Goal: Task Accomplishment & Management: Complete application form

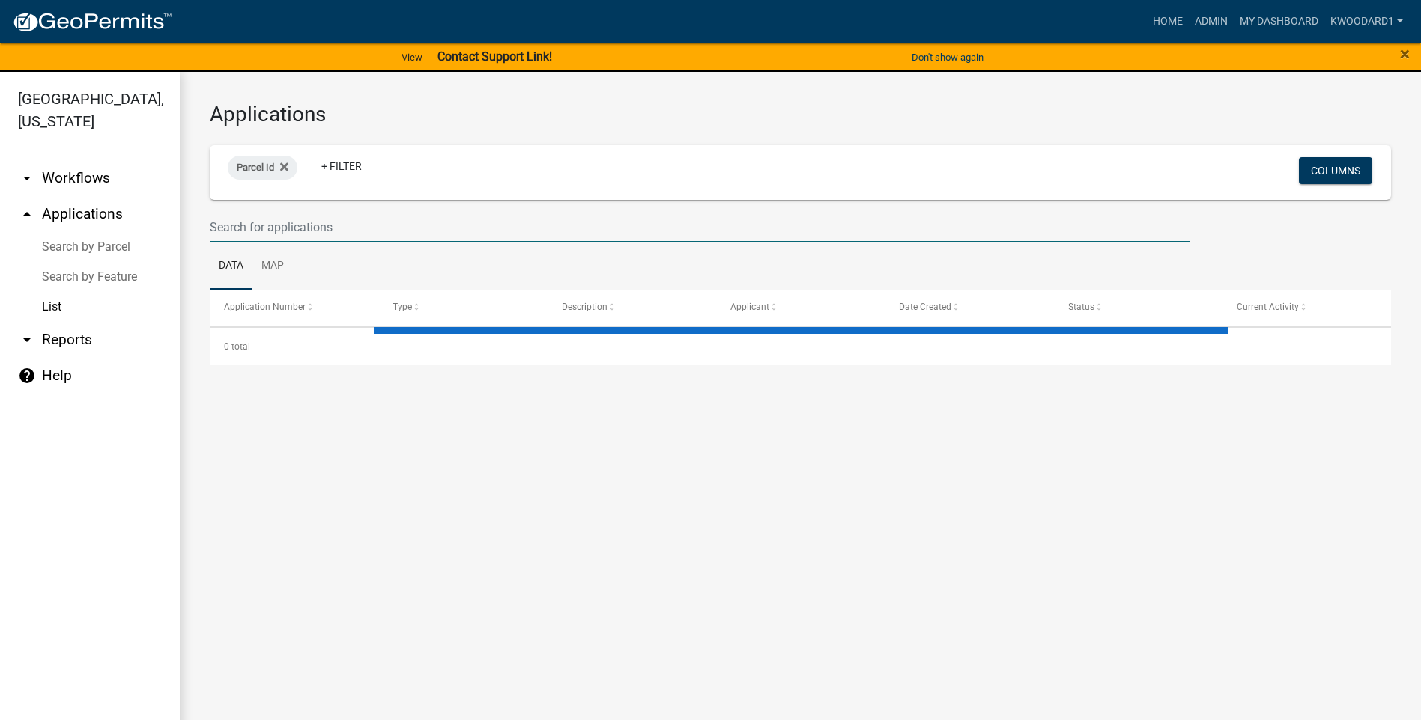
click at [235, 227] on input "text" at bounding box center [700, 227] width 980 height 31
select select "3: 100"
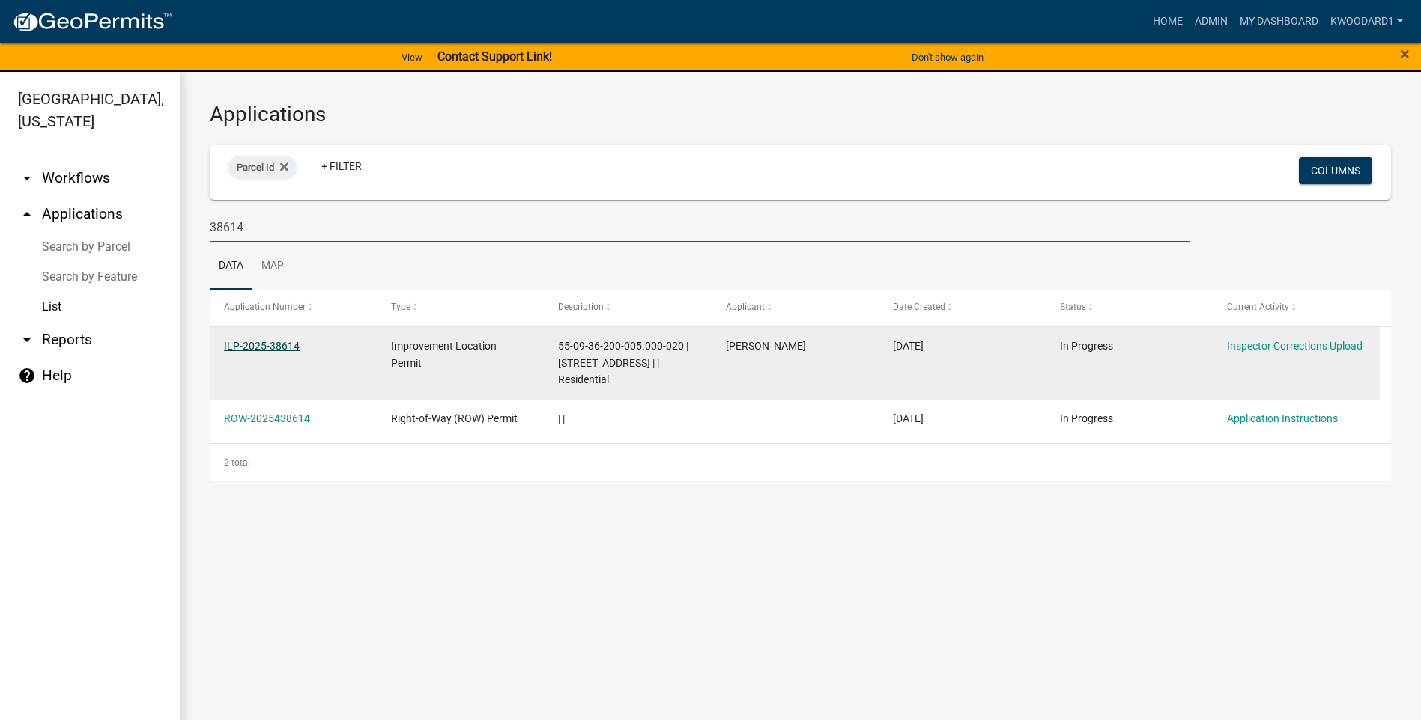
type input "38614"
click at [243, 345] on link "ILP-2025-38614" at bounding box center [262, 346] width 76 height 12
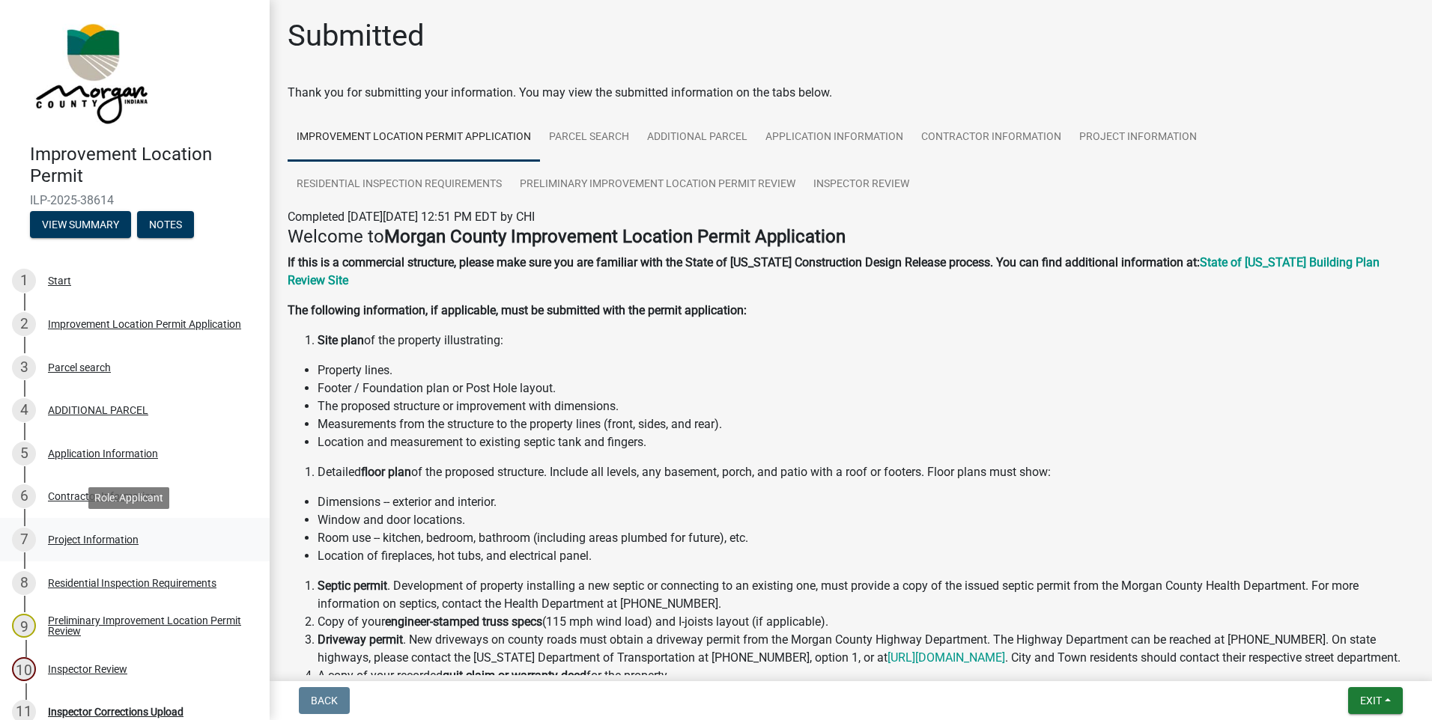
click at [113, 528] on div "7 Project Information" at bounding box center [129, 540] width 234 height 24
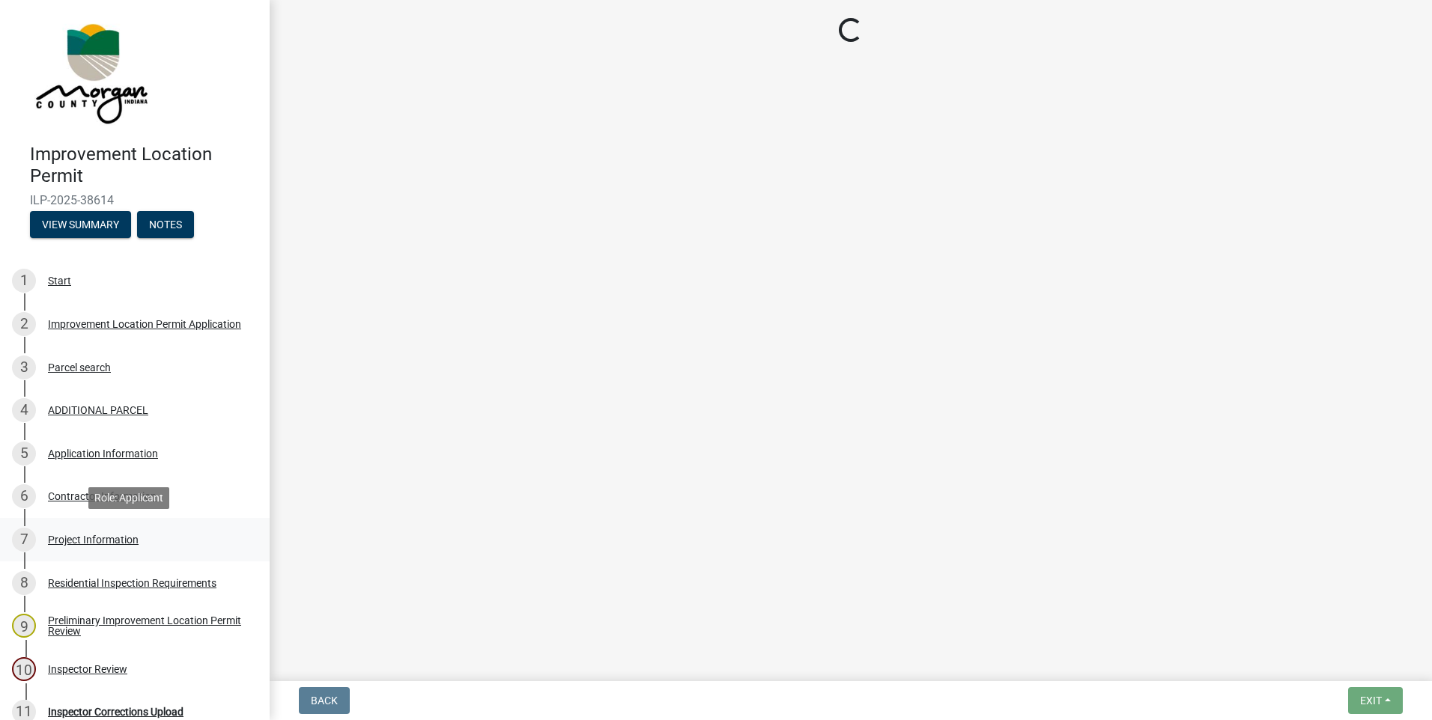
click at [114, 538] on div "Project Information" at bounding box center [93, 540] width 91 height 10
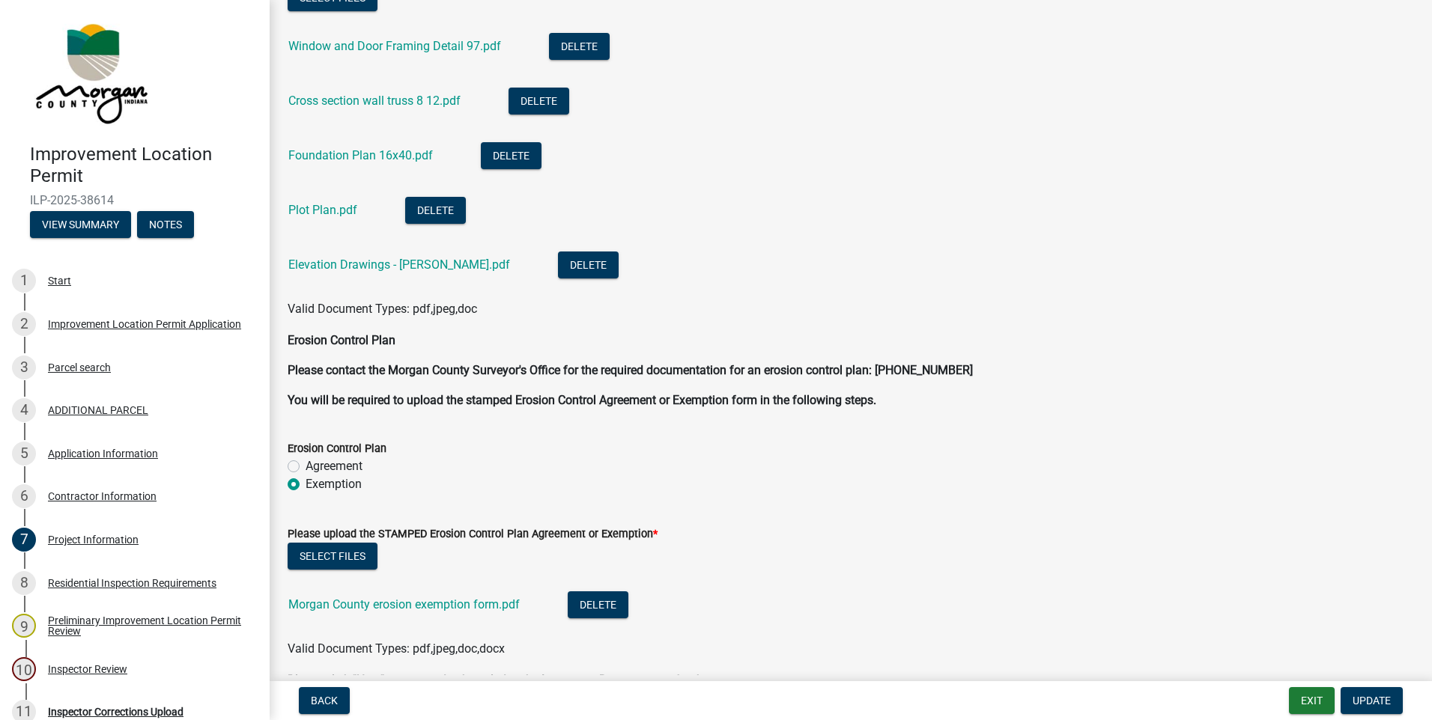
scroll to position [3595, 0]
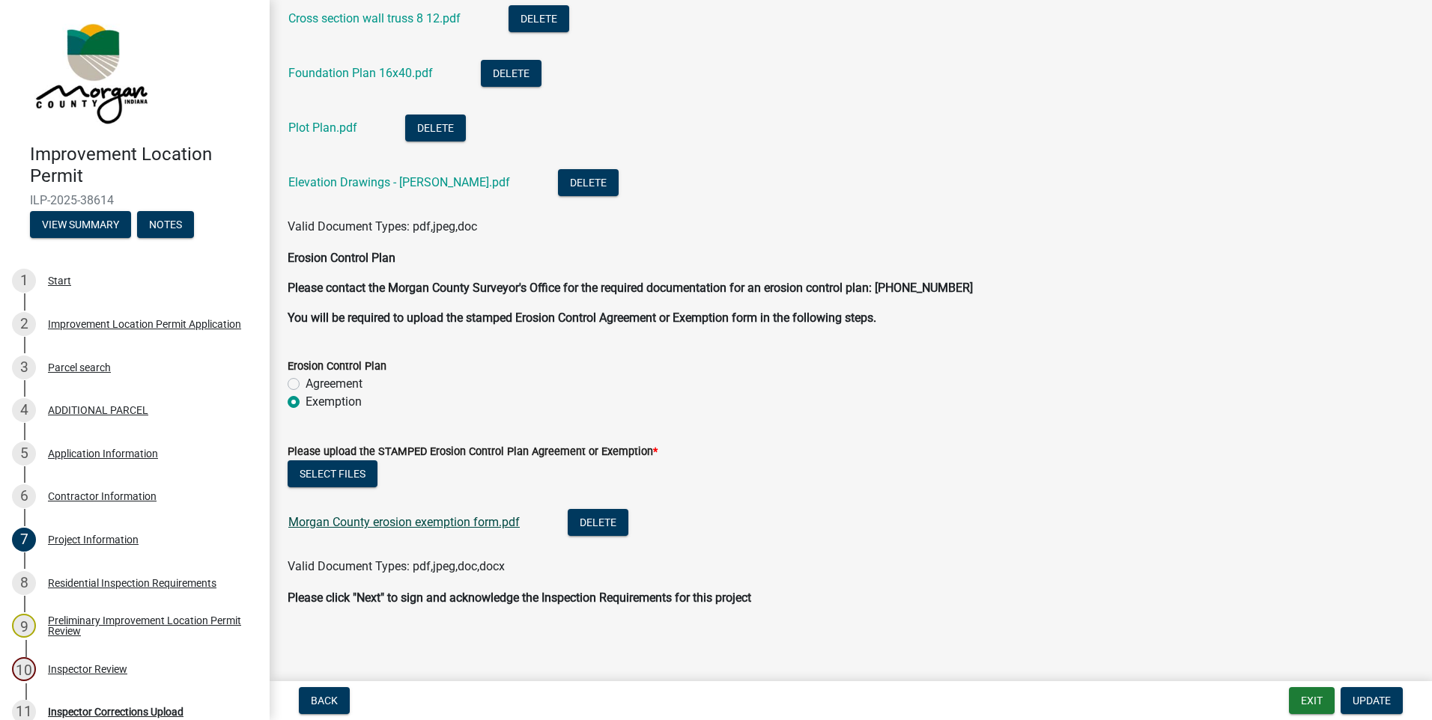
click at [396, 518] on link "Morgan County erosion exemption form.pdf" at bounding box center [403, 522] width 231 height 14
click at [358, 469] on button "Select files" at bounding box center [333, 474] width 90 height 27
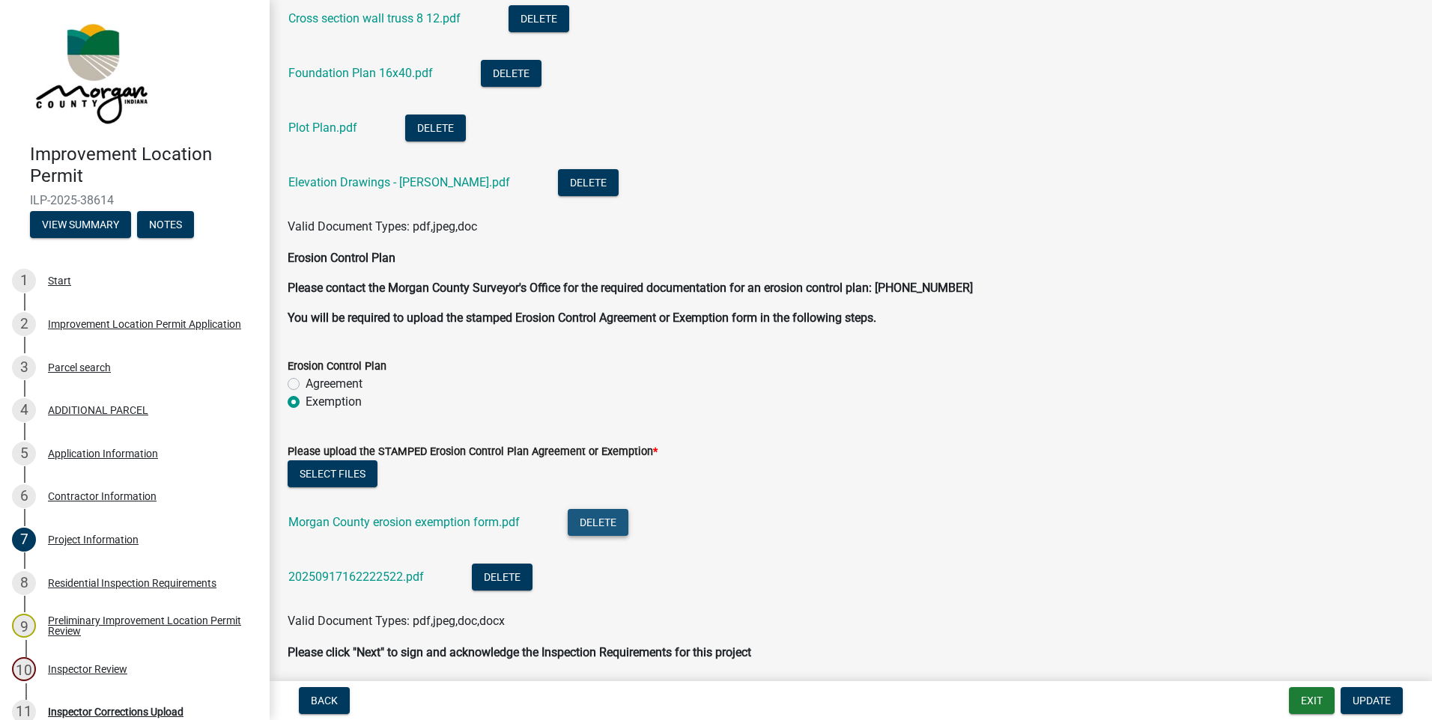
click at [595, 524] on button "Delete" at bounding box center [598, 522] width 61 height 27
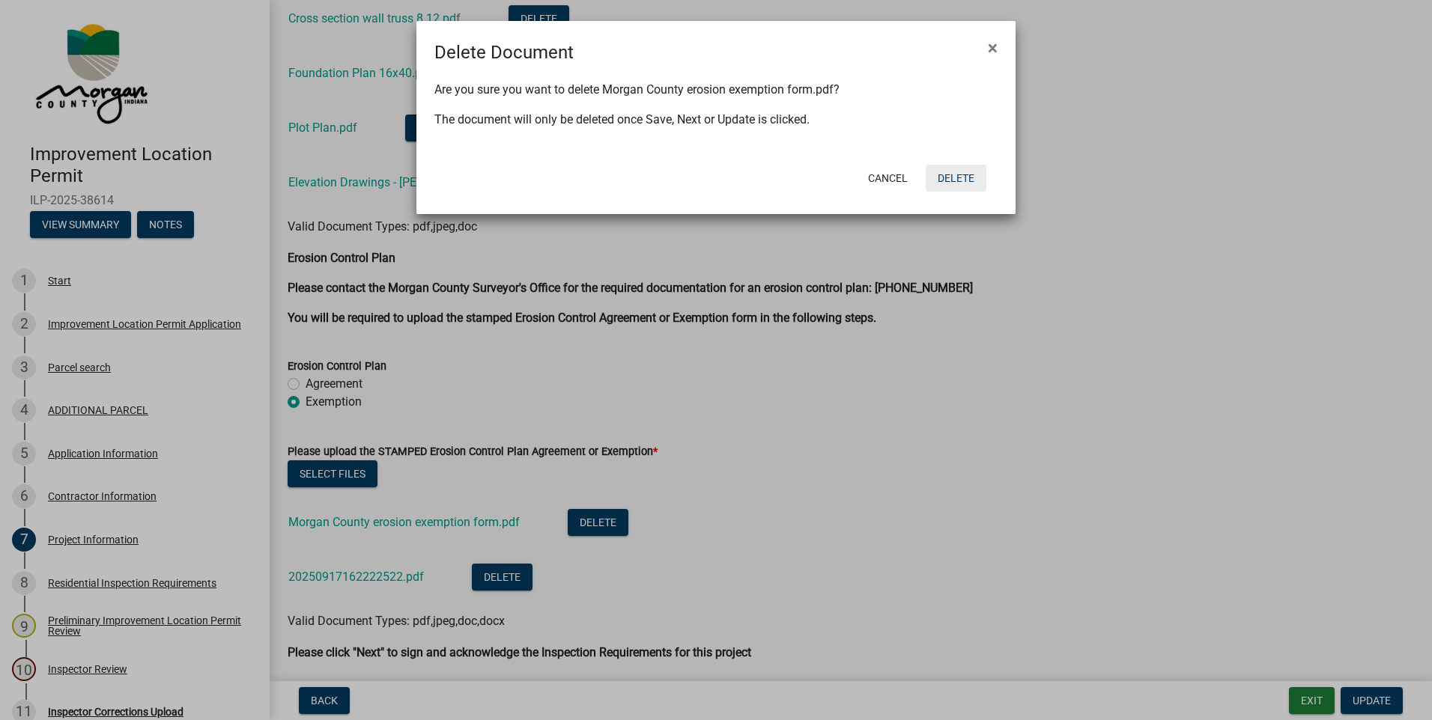
click at [949, 180] on button "Delete" at bounding box center [956, 178] width 61 height 27
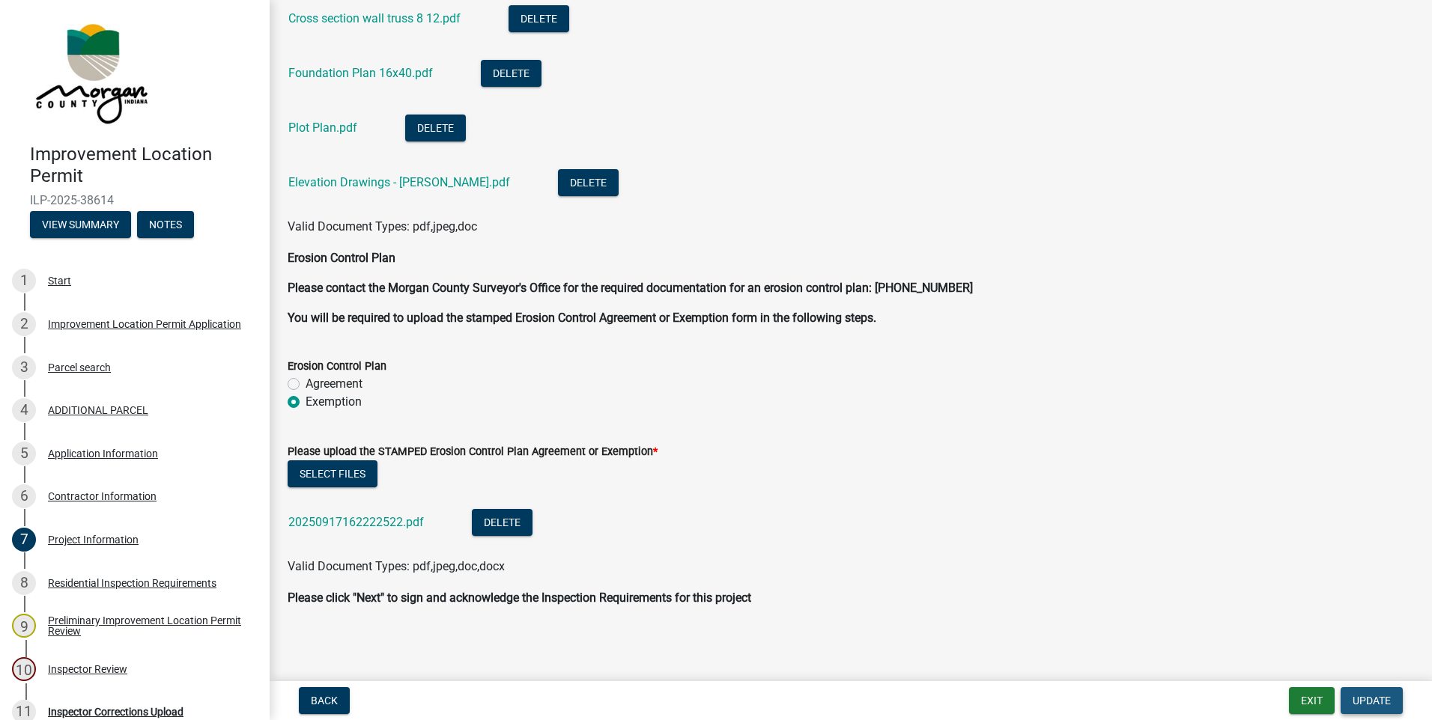
click at [1359, 705] on span "Update" at bounding box center [1372, 701] width 38 height 12
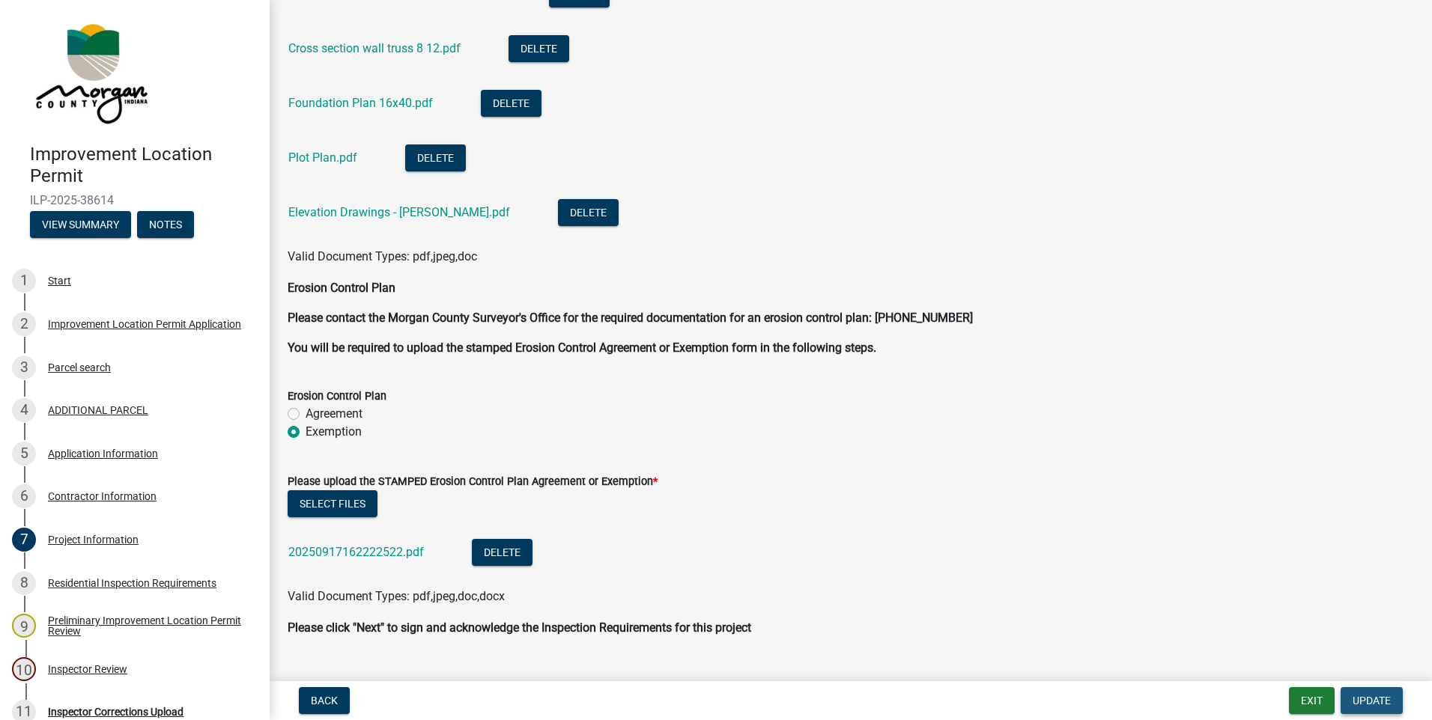
scroll to position [3625, 0]
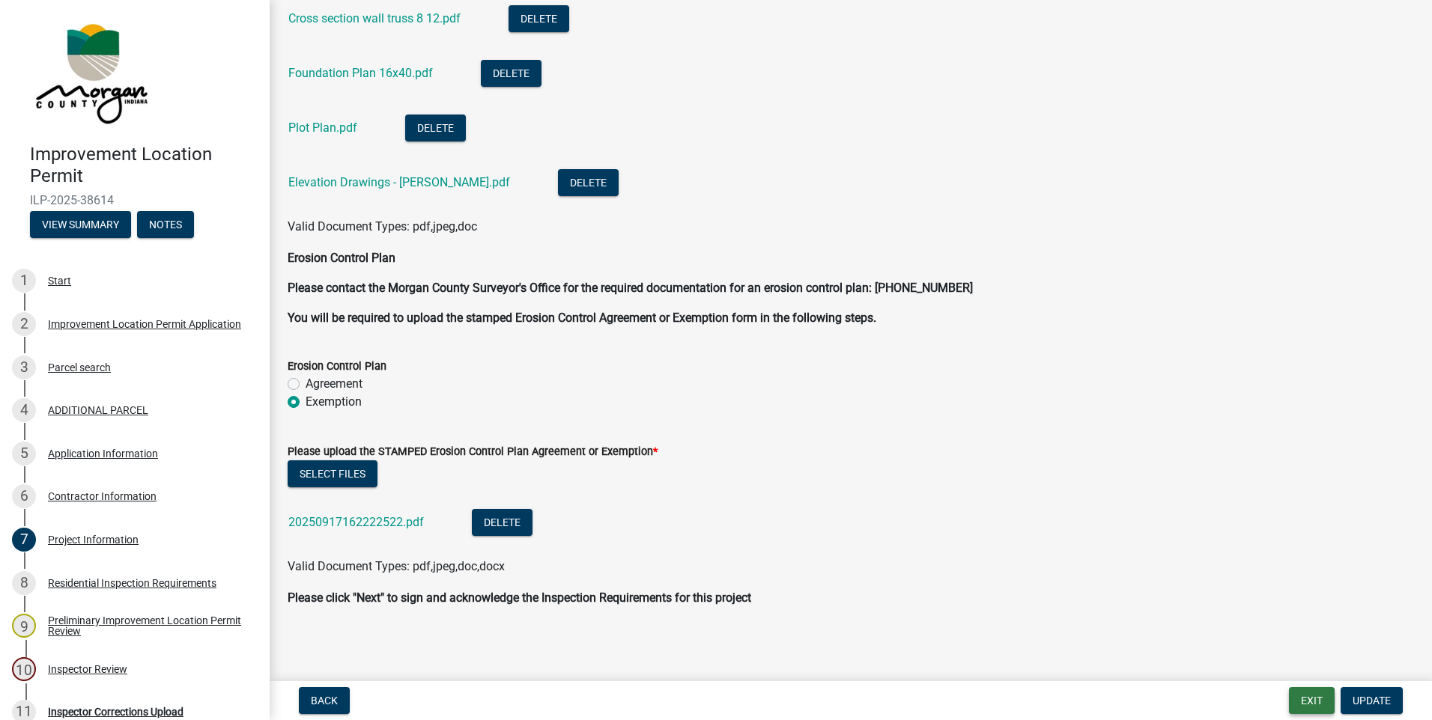
click at [1305, 697] on button "Exit" at bounding box center [1312, 701] width 46 height 27
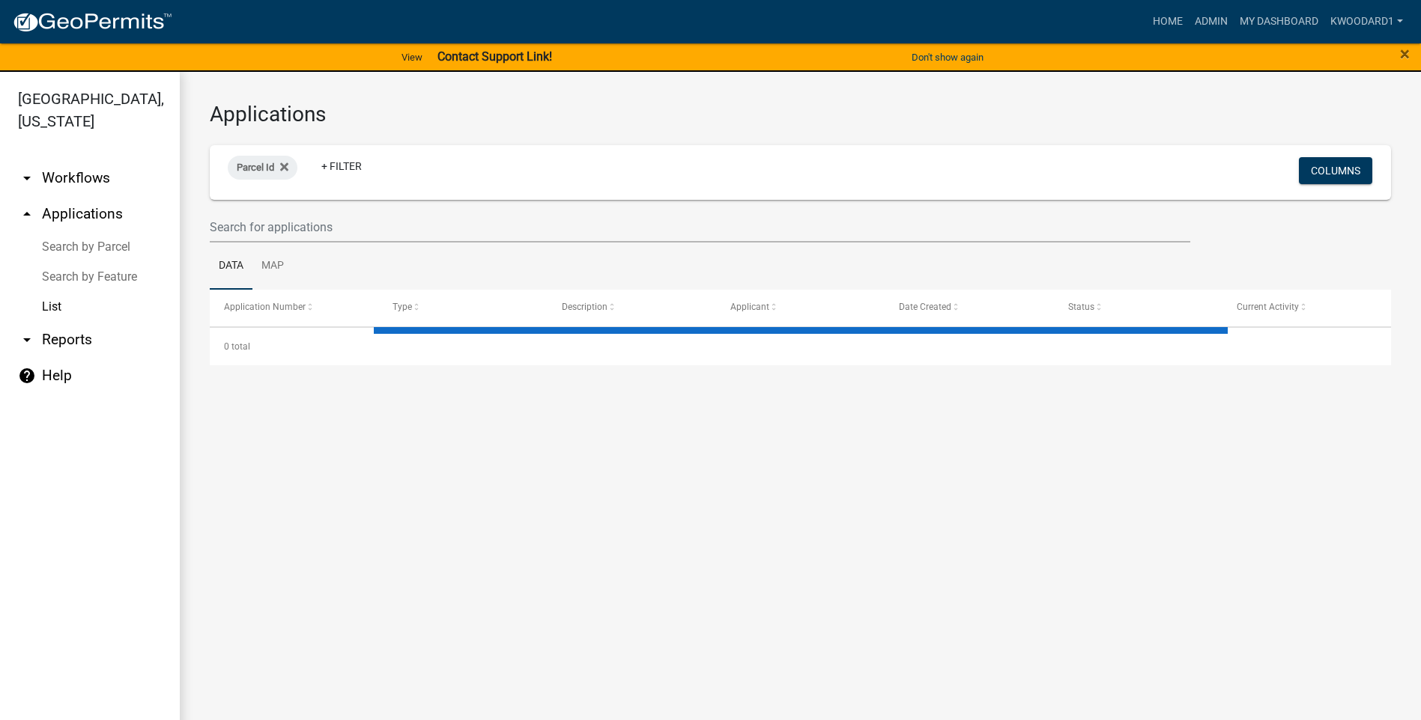
select select "3: 100"
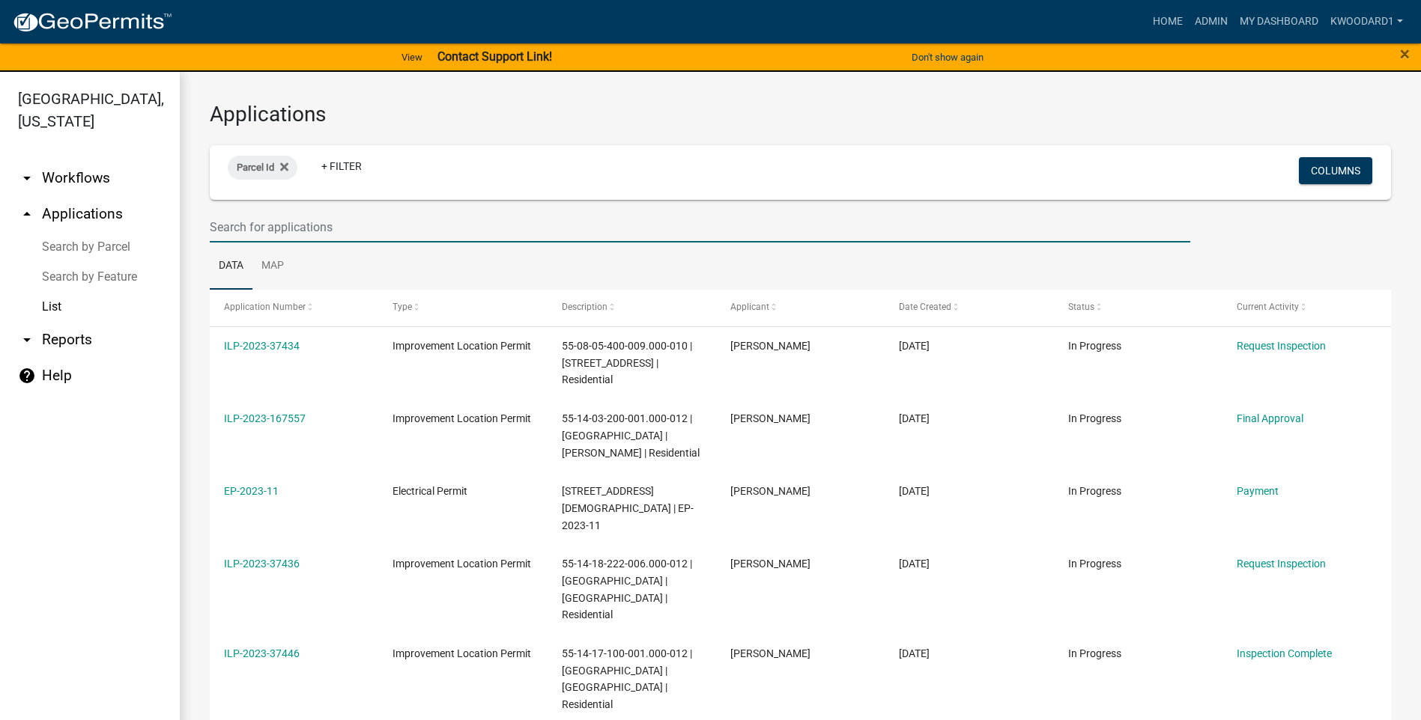
click at [278, 235] on input "text" at bounding box center [700, 227] width 980 height 31
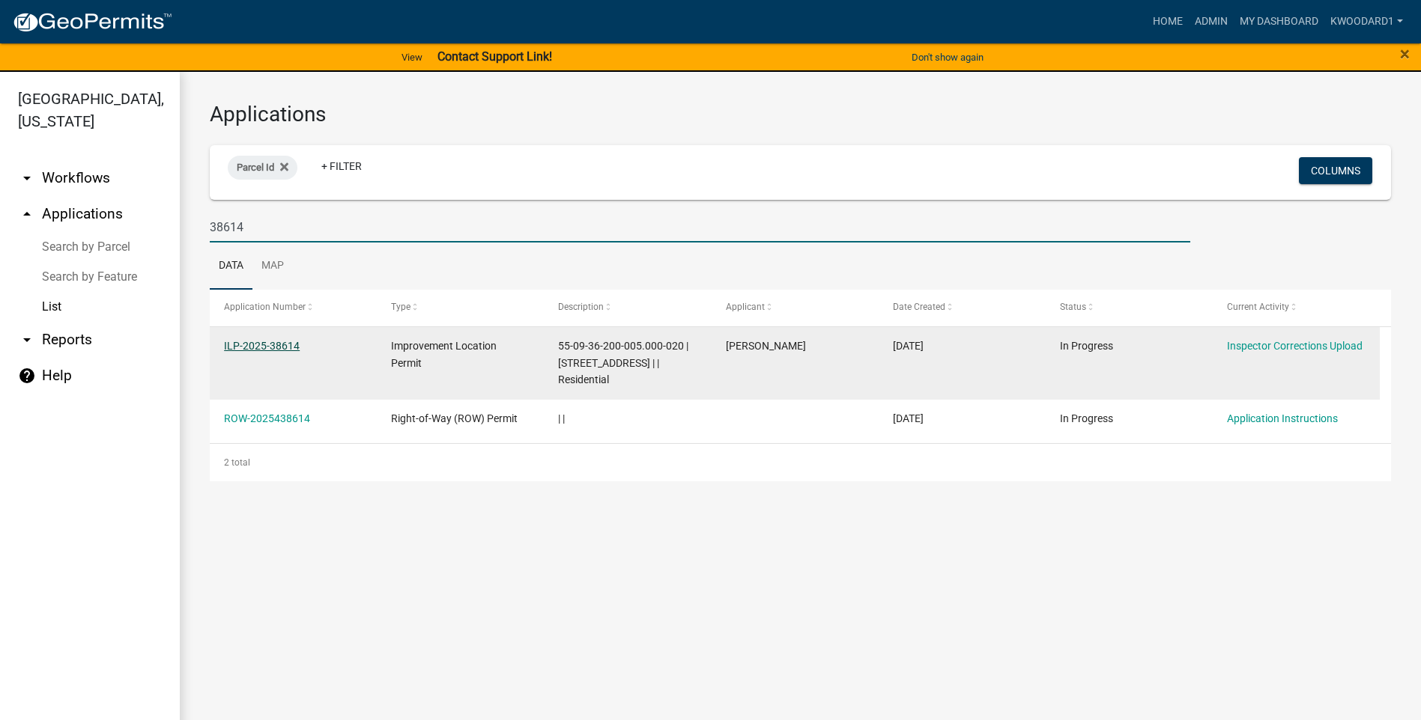
type input "38614"
click at [252, 344] on link "ILP-2025-38614" at bounding box center [262, 346] width 76 height 12
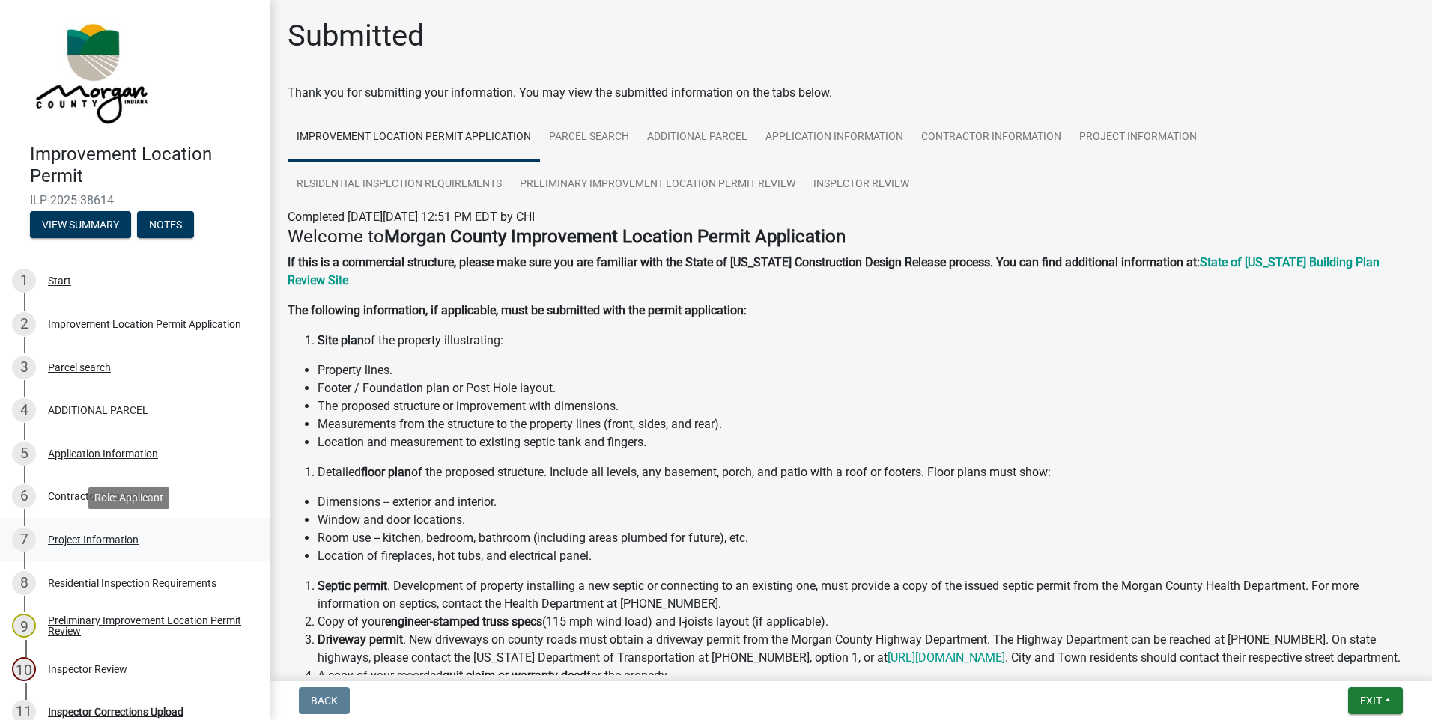
click at [94, 535] on div "Project Information" at bounding box center [93, 540] width 91 height 10
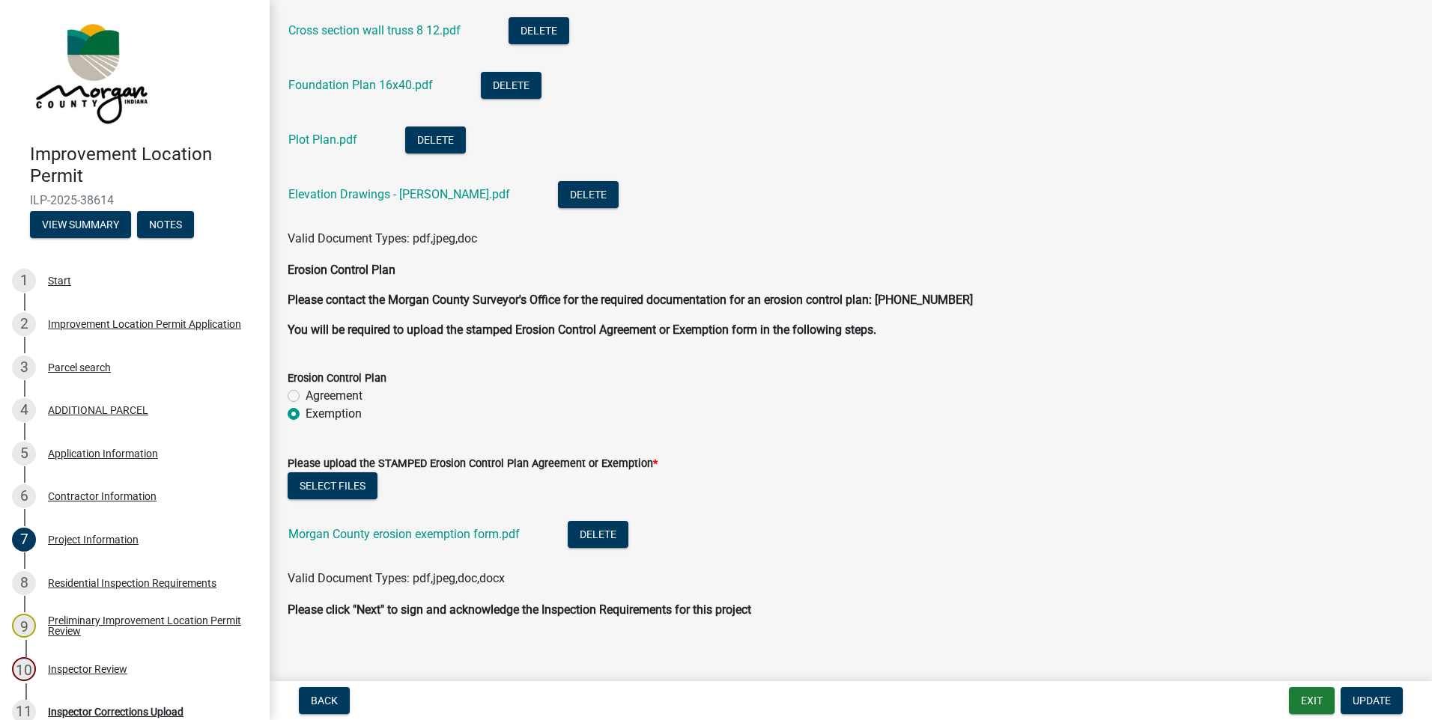
scroll to position [3595, 0]
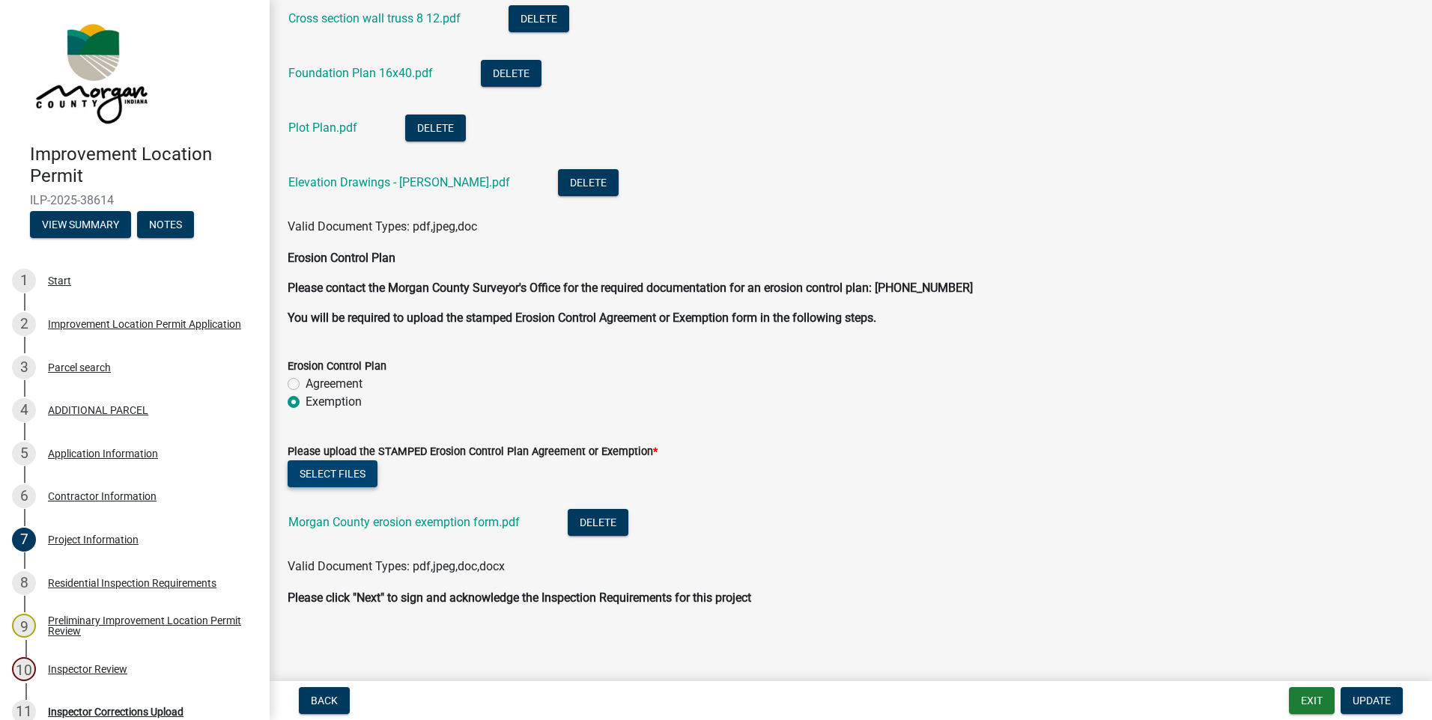
click at [341, 475] on button "Select files" at bounding box center [333, 474] width 90 height 27
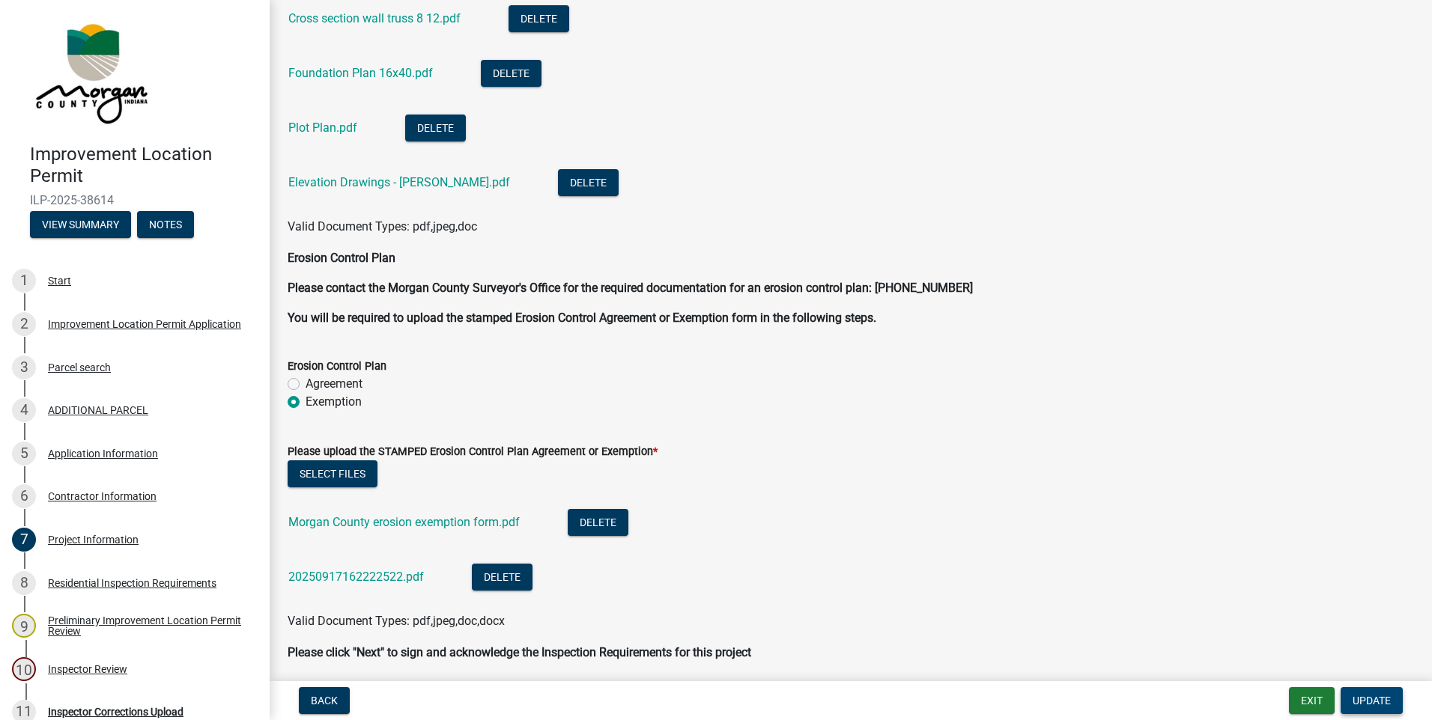
click at [1371, 697] on span "Update" at bounding box center [1372, 701] width 38 height 12
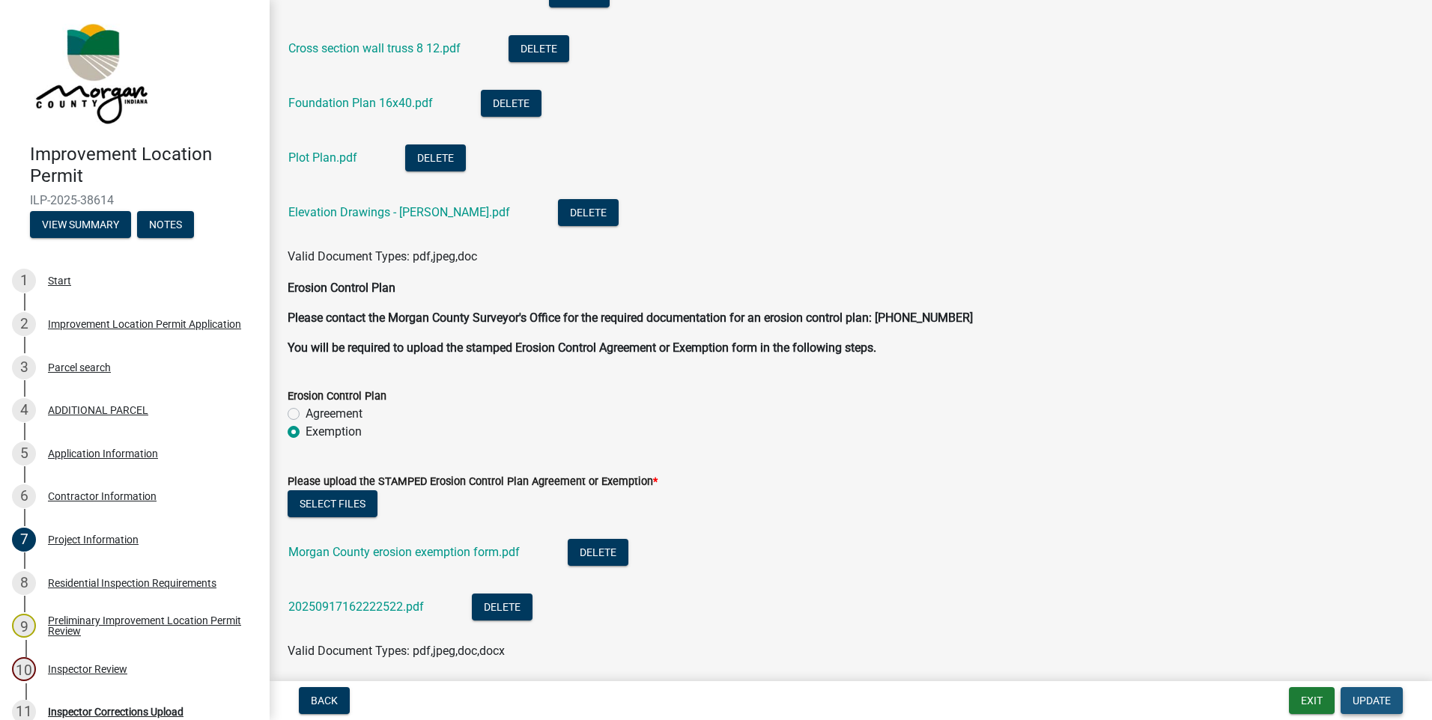
scroll to position [3625, 0]
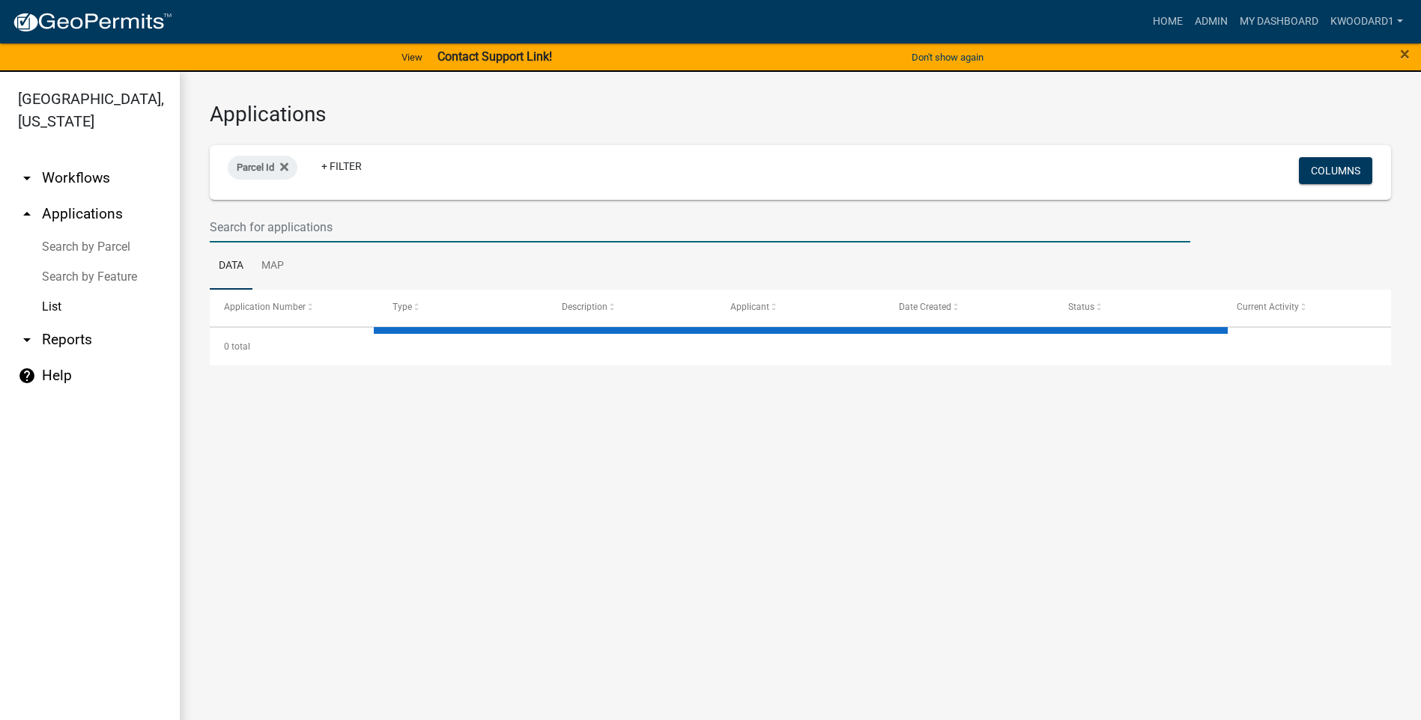
select select "3: 100"
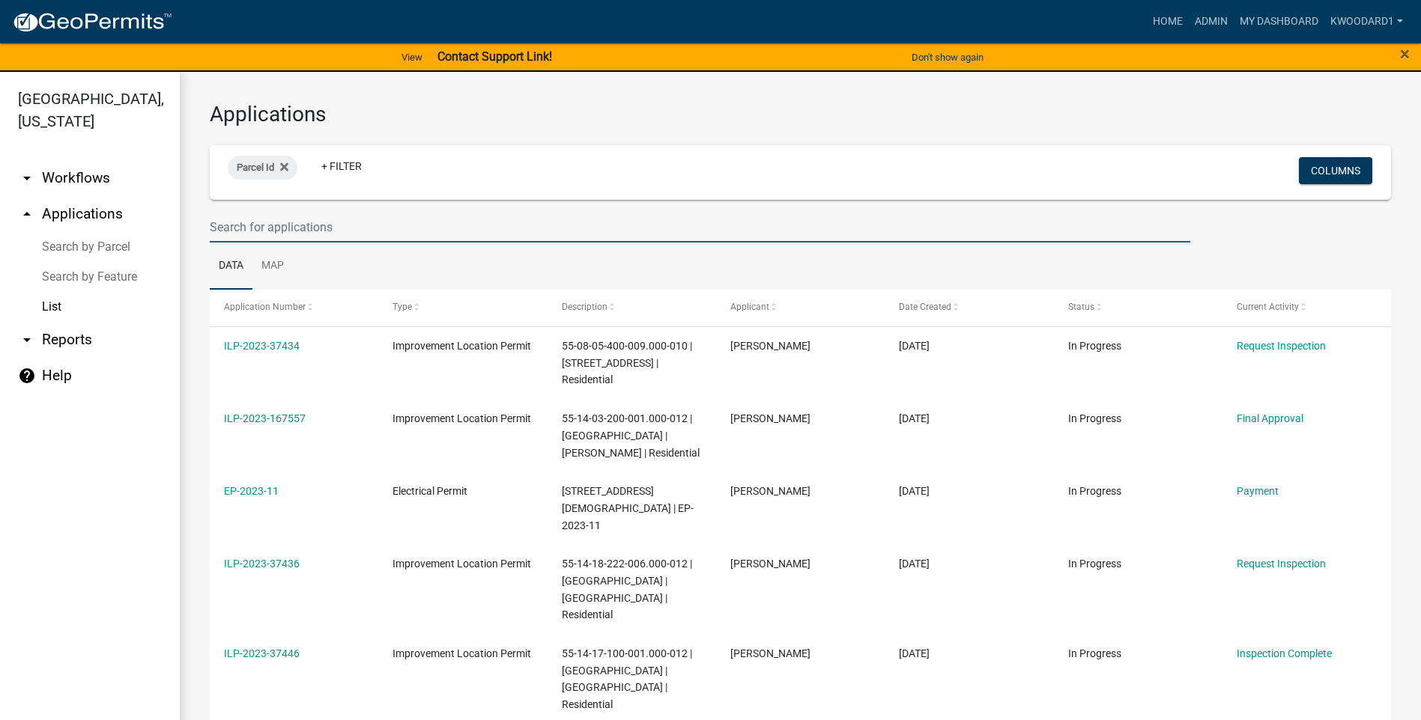
click at [267, 222] on input "text" at bounding box center [700, 227] width 980 height 31
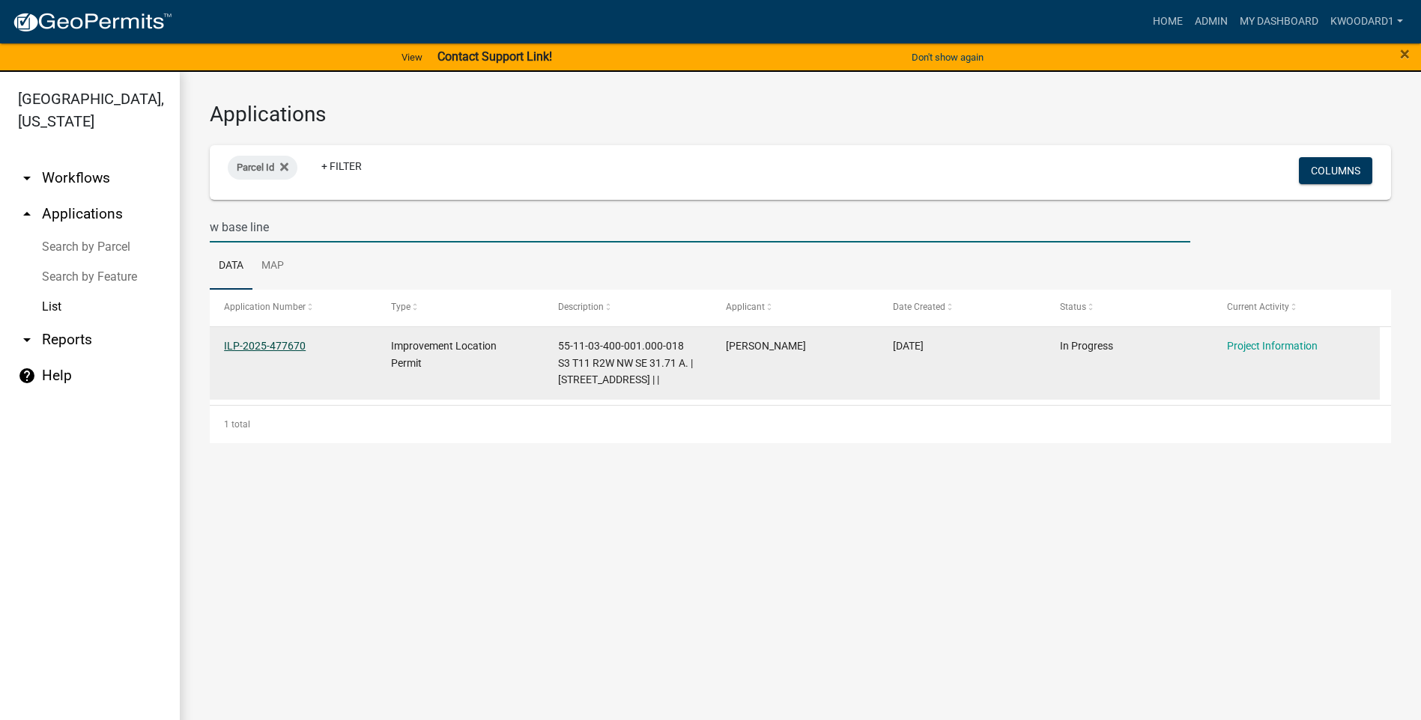
type input "w base line"
click at [246, 346] on link "ILP-2025-477670" at bounding box center [265, 346] width 82 height 12
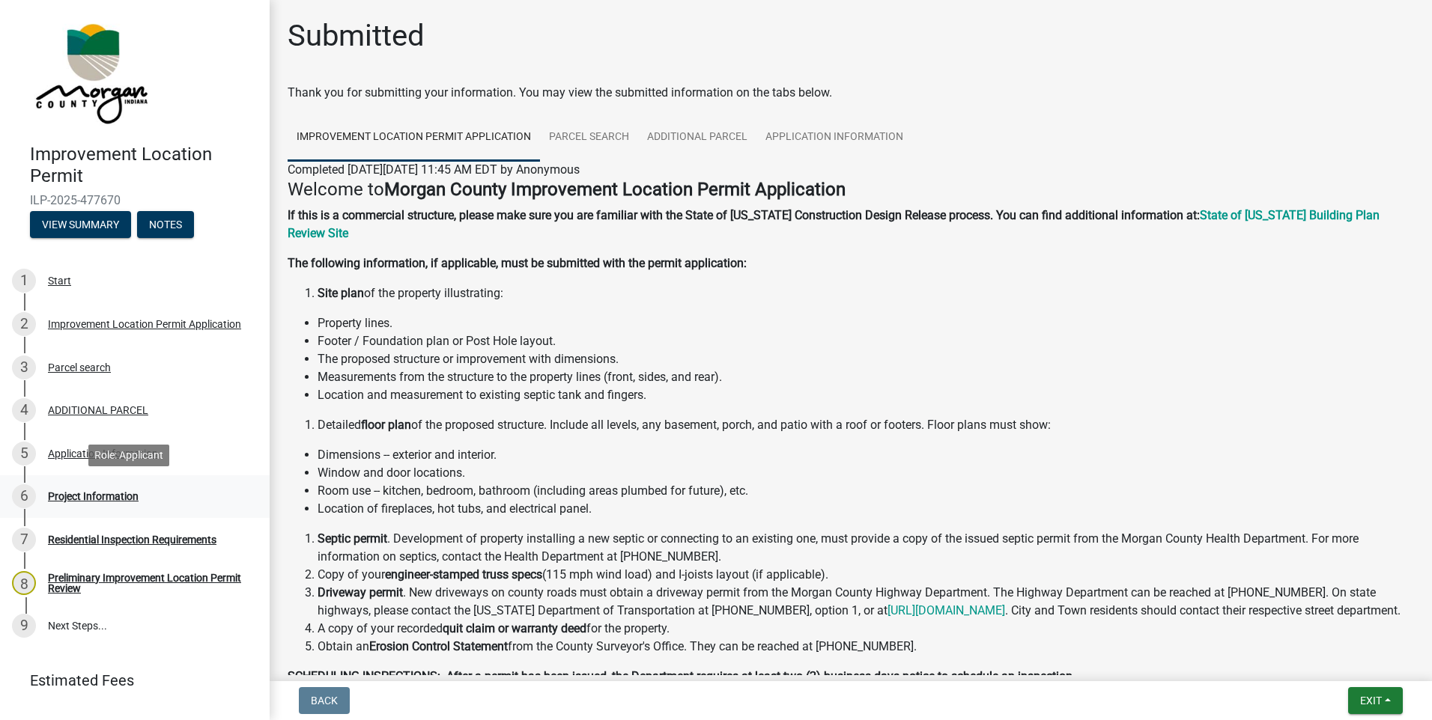
click at [109, 495] on div "Project Information" at bounding box center [93, 496] width 91 height 10
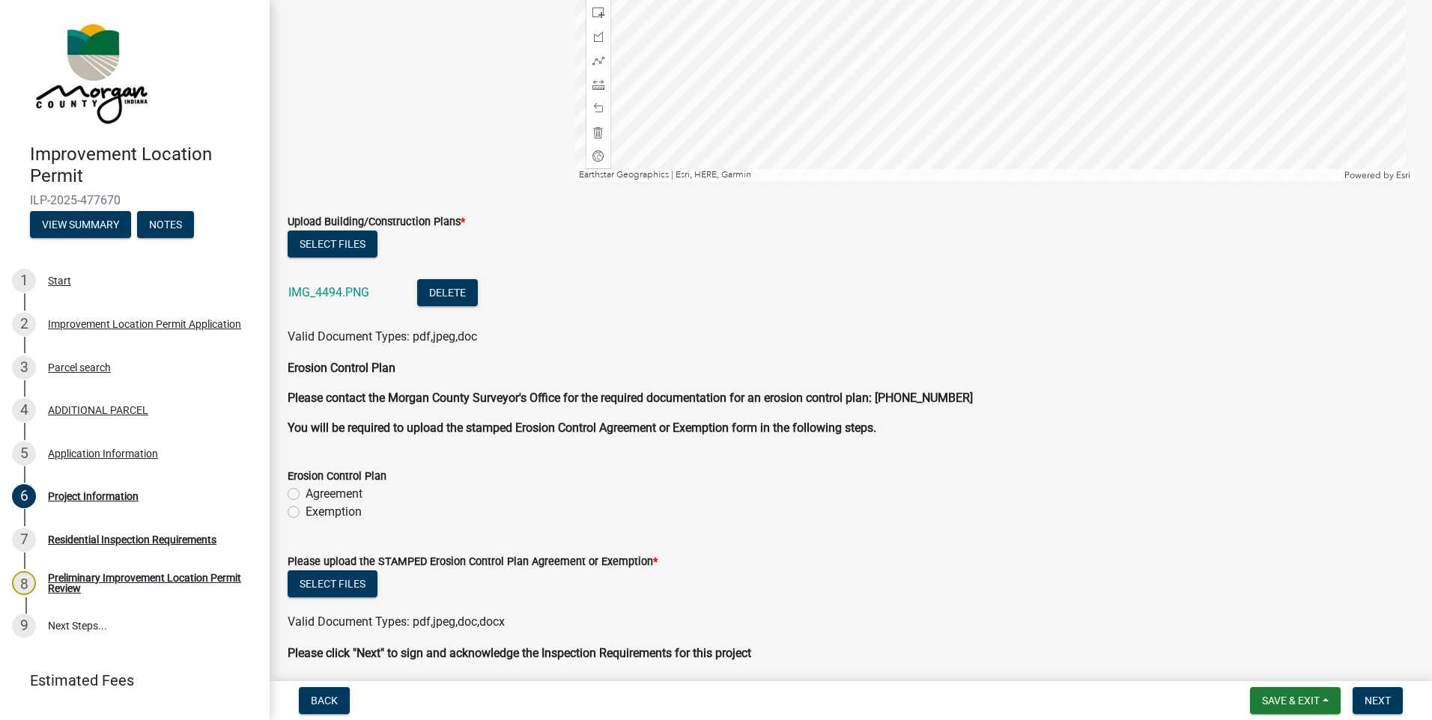
scroll to position [3652, 0]
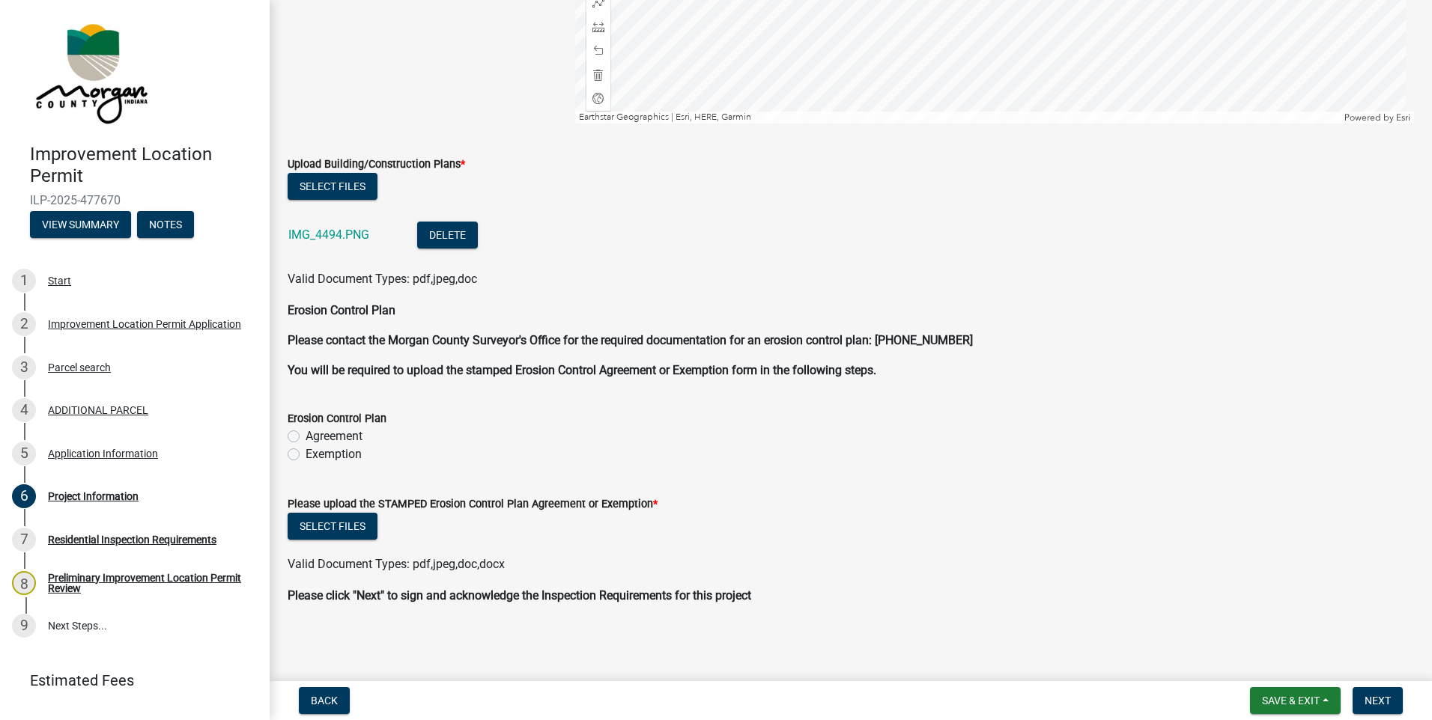
click at [306, 456] on label "Exemption" at bounding box center [334, 455] width 56 height 18
click at [306, 455] on input "Exemption" at bounding box center [311, 451] width 10 height 10
radio input "true"
click at [318, 231] on link "IMG_4494.PNG" at bounding box center [328, 235] width 81 height 14
click at [334, 525] on button "Select files" at bounding box center [333, 526] width 90 height 27
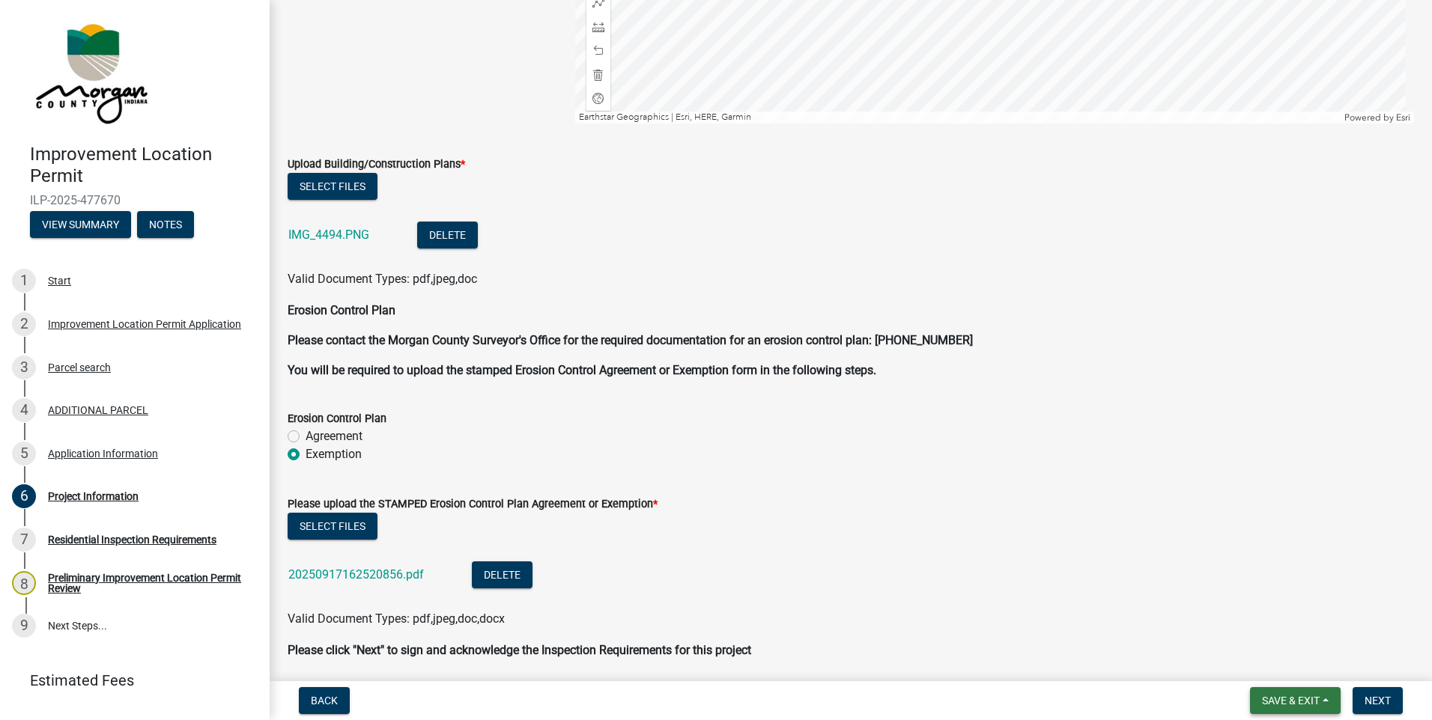
click at [1314, 696] on span "Save & Exit" at bounding box center [1291, 701] width 58 height 12
click at [1297, 663] on button "Save & Exit" at bounding box center [1281, 662] width 120 height 36
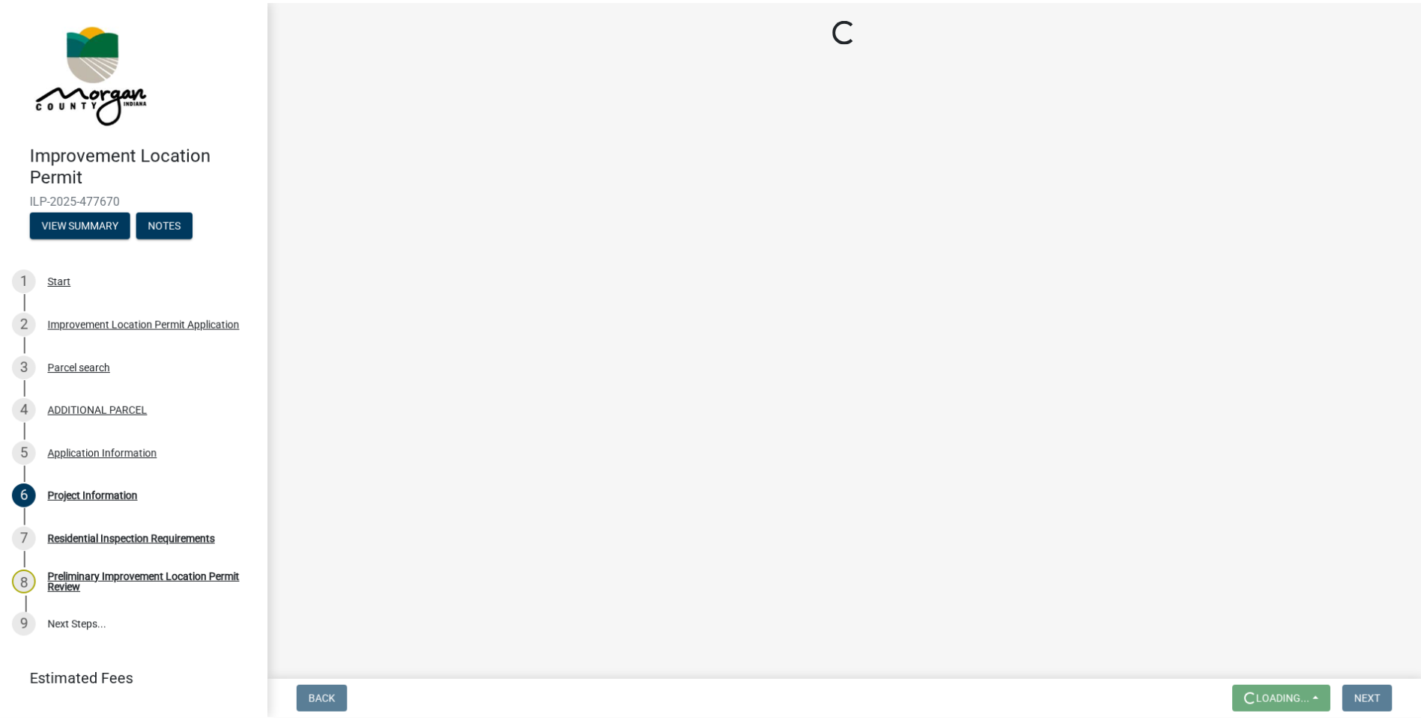
scroll to position [0, 0]
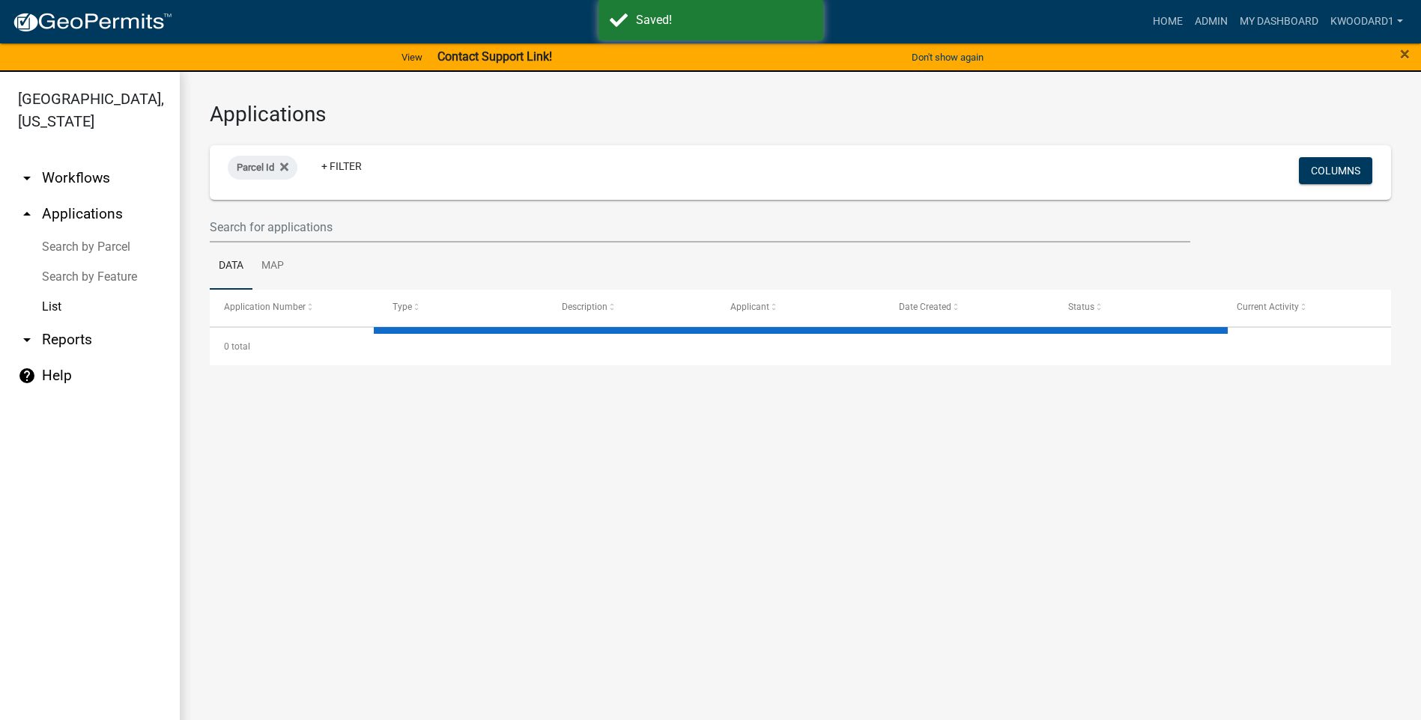
select select "3: 100"
